Goal: Information Seeking & Learning: Find specific fact

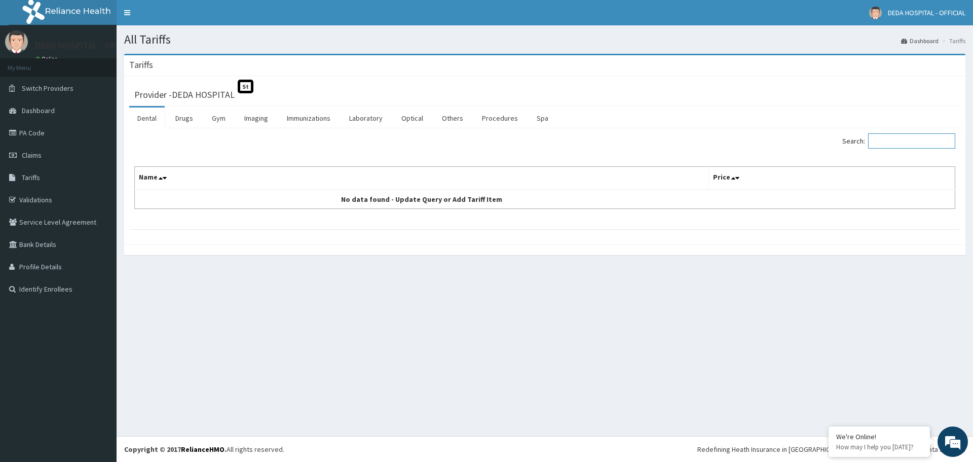
click at [898, 142] on input "Search:" at bounding box center [911, 140] width 87 height 15
type input "FLEM"
click at [175, 113] on link "Drugs" at bounding box center [184, 117] width 34 height 21
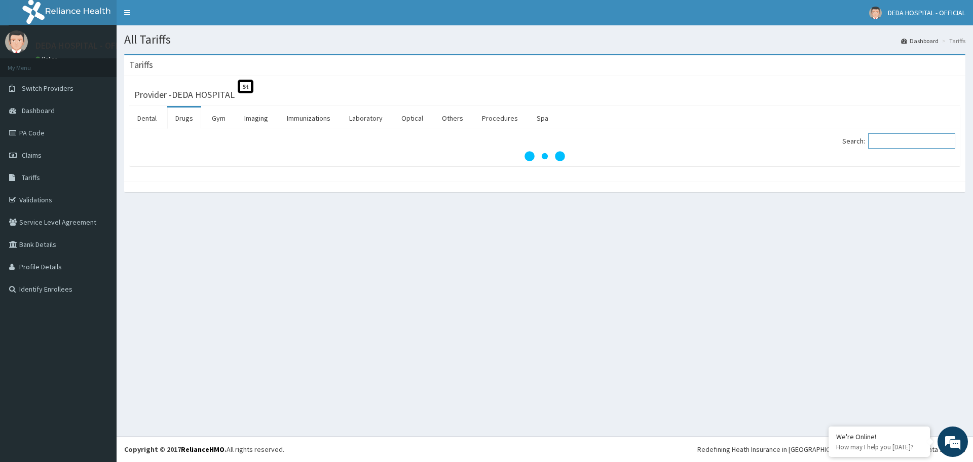
click at [893, 138] on input "Search:" at bounding box center [911, 140] width 87 height 15
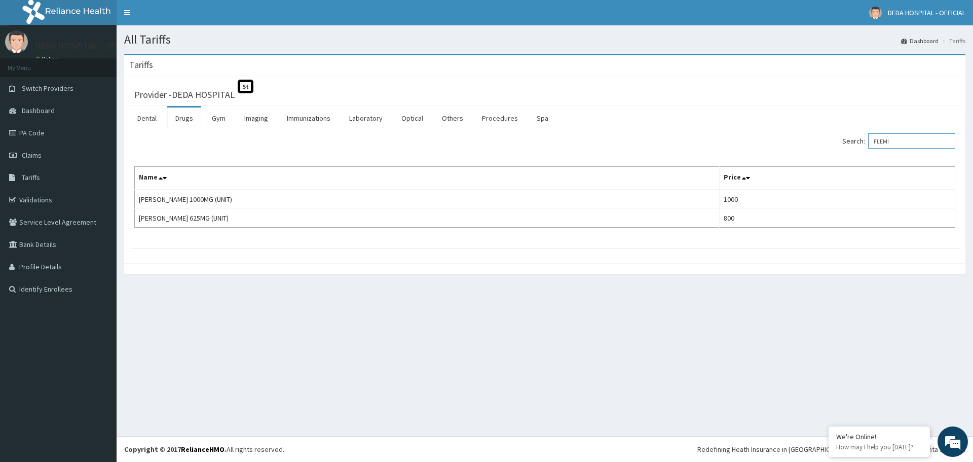
drag, startPoint x: 909, startPoint y: 137, endPoint x: 861, endPoint y: 153, distance: 50.2
click at [861, 153] on div "Search: FLEMI Name Price [PERSON_NAME] 1000MG (UNIT) 1000 [PERSON_NAME] 625MG (…" at bounding box center [544, 180] width 821 height 94
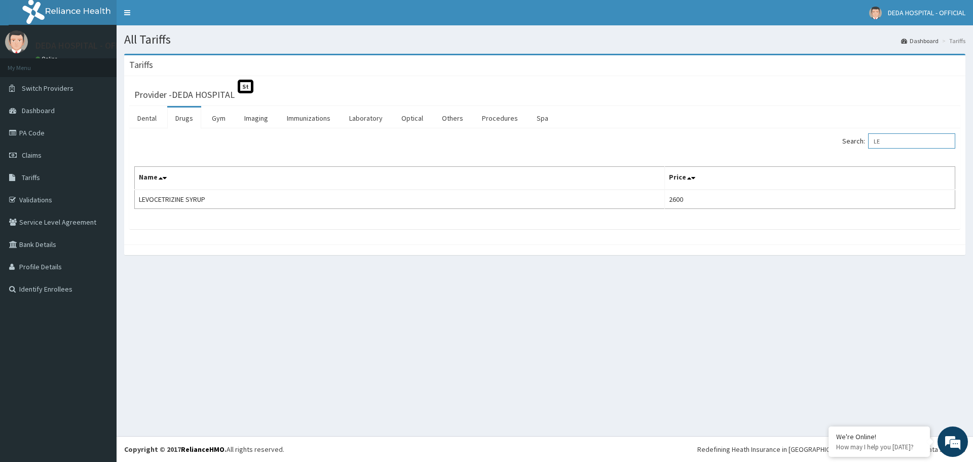
type input "L"
type input "D"
type input "COCODA"
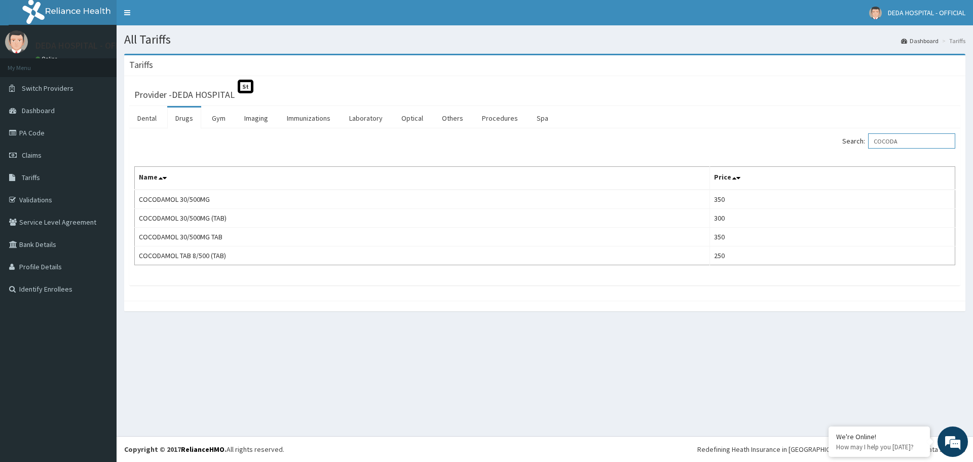
drag, startPoint x: 916, startPoint y: 140, endPoint x: 857, endPoint y: 155, distance: 61.1
click at [857, 155] on div "Search: COCODA Name Price COCODAMOL 30/500MG 350 COCODAMOL 30/500MG (TAB) 300 C…" at bounding box center [544, 199] width 821 height 132
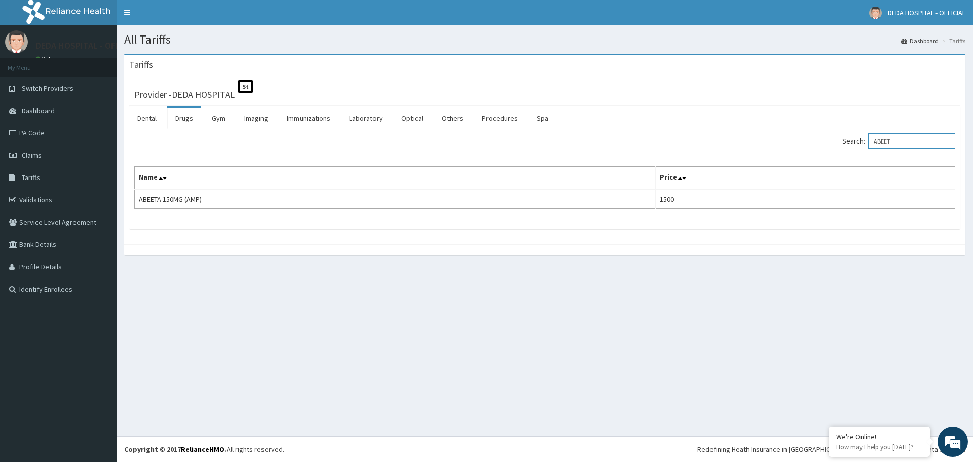
drag, startPoint x: 913, startPoint y: 142, endPoint x: 848, endPoint y: 142, distance: 65.4
click at [848, 142] on div "Search: ABEET" at bounding box center [753, 142] width 403 height 18
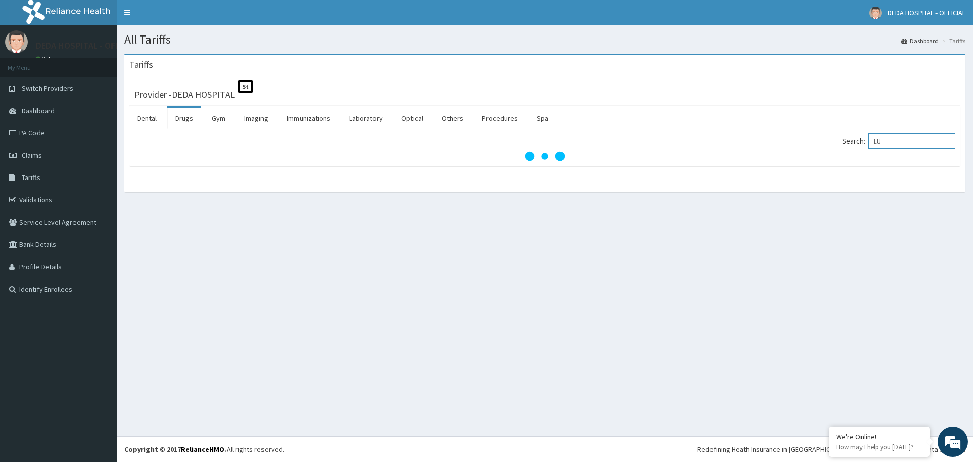
type input "L"
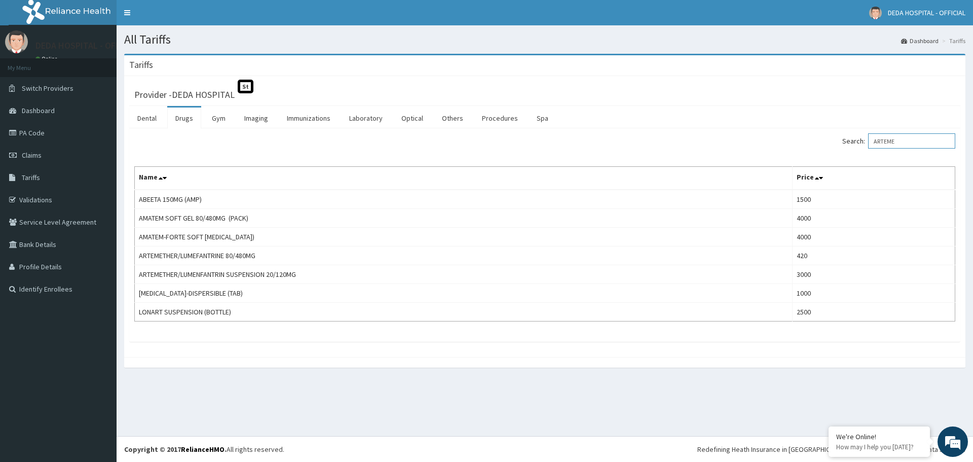
drag, startPoint x: 931, startPoint y: 136, endPoint x: 855, endPoint y: 149, distance: 76.6
click at [855, 149] on div "Search: ARTEME" at bounding box center [753, 142] width 403 height 18
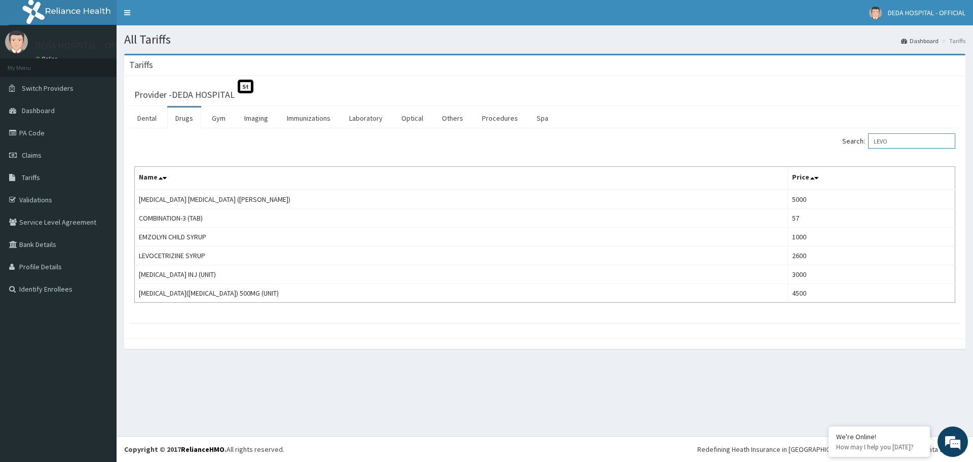
drag, startPoint x: 901, startPoint y: 142, endPoint x: 857, endPoint y: 146, distance: 43.7
click at [857, 146] on label "Search: LEVO" at bounding box center [898, 140] width 113 height 15
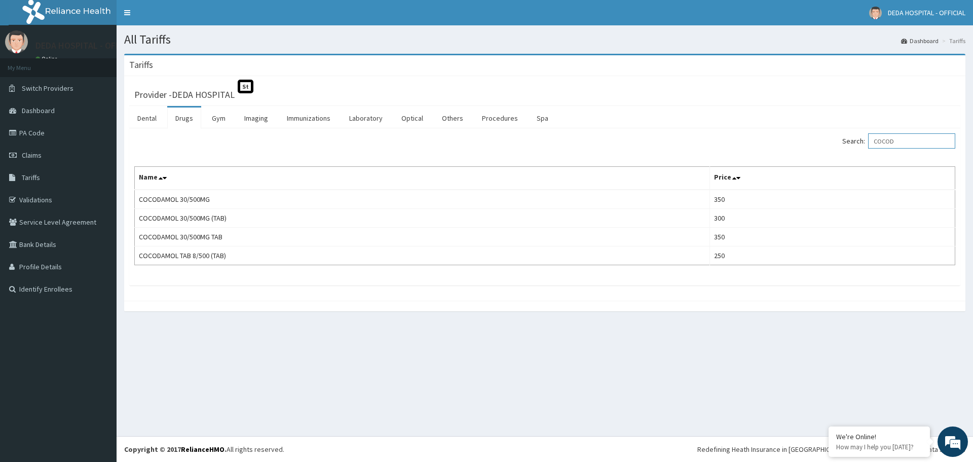
type input "COCOD"
